Goal: Task Accomplishment & Management: Use online tool/utility

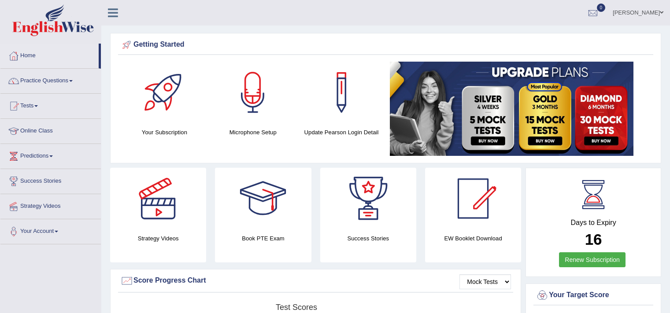
click at [25, 52] on link "Home" at bounding box center [49, 55] width 98 height 22
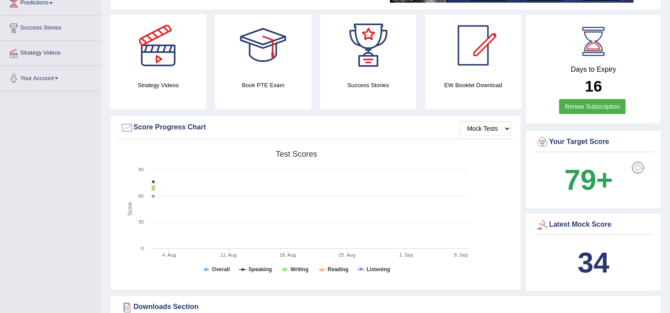
scroll to position [0, 0]
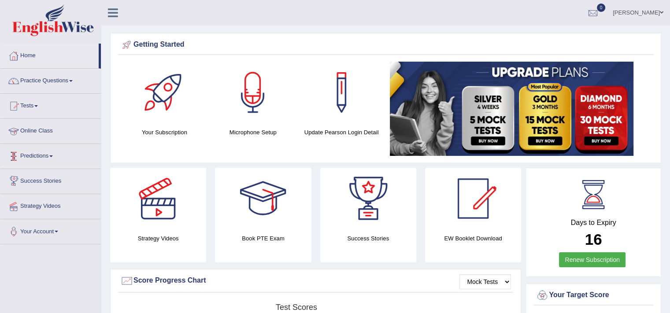
click at [38, 133] on link "Online Class" at bounding box center [50, 130] width 100 height 22
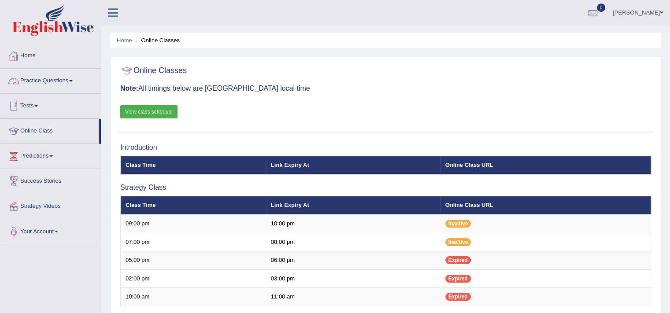
click at [30, 62] on link "Home" at bounding box center [50, 55] width 100 height 22
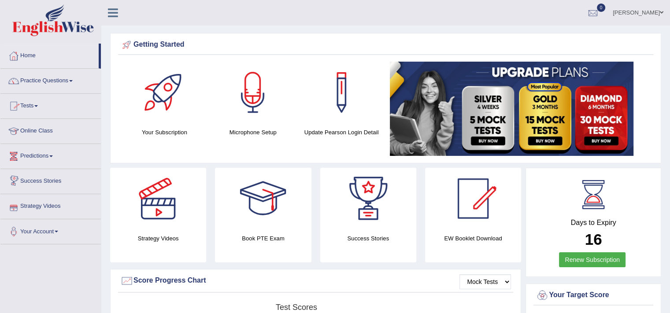
click at [37, 107] on link "Tests" at bounding box center [50, 105] width 100 height 22
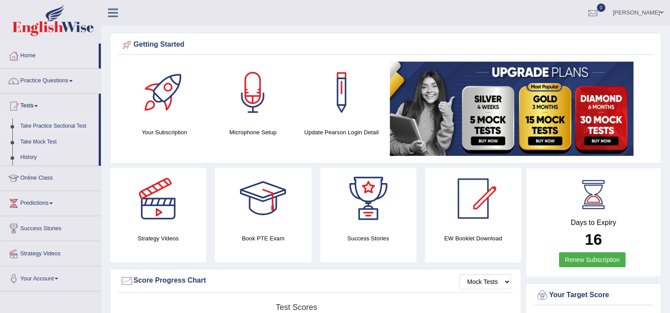
click at [53, 126] on link "Take Practice Sectional Test" at bounding box center [57, 127] width 82 height 16
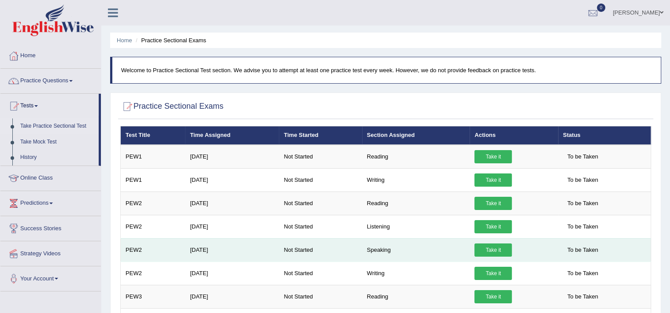
click at [486, 246] on link "Take it" at bounding box center [493, 250] width 37 height 13
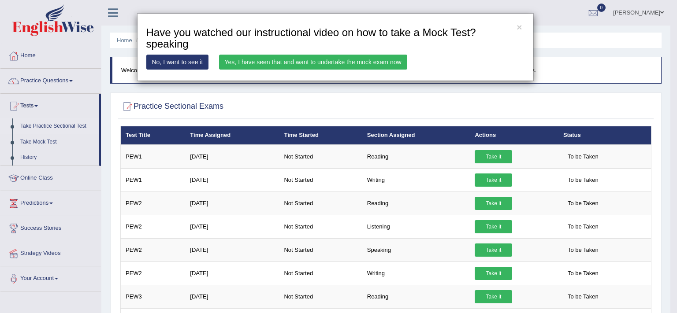
click at [319, 61] on link "Yes, I have seen that and want to undertake the mock exam now" at bounding box center [313, 62] width 188 height 15
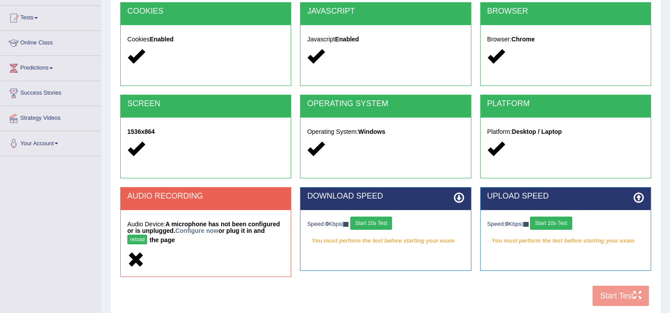
scroll to position [119, 0]
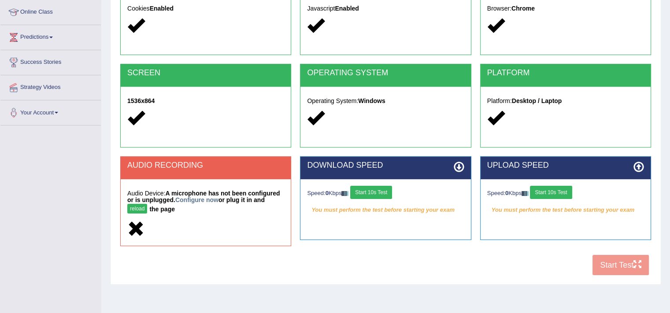
click at [388, 195] on button "Start 10s Test" at bounding box center [371, 192] width 42 height 13
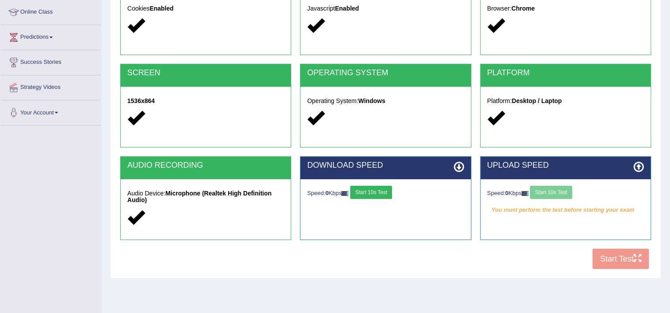
click at [558, 191] on div "Speed: 0 Kbps Start 10s Test" at bounding box center [565, 193] width 157 height 15
click at [554, 190] on button "Start 10s Test" at bounding box center [551, 192] width 42 height 13
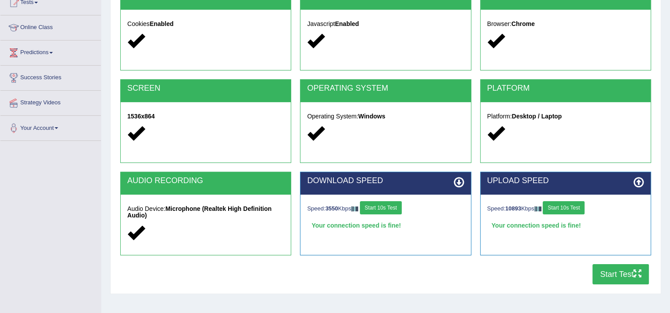
scroll to position [149, 0]
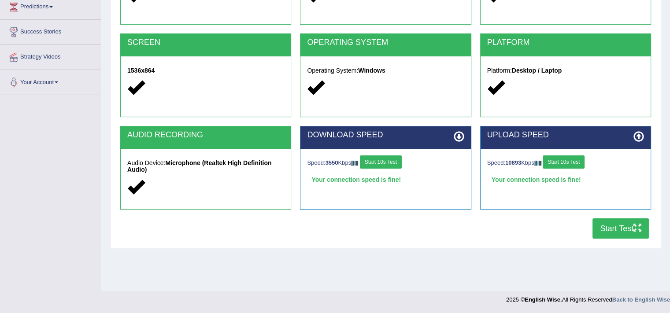
click at [629, 230] on button "Start Test" at bounding box center [621, 229] width 56 height 20
